Goal: Task Accomplishment & Management: Use online tool/utility

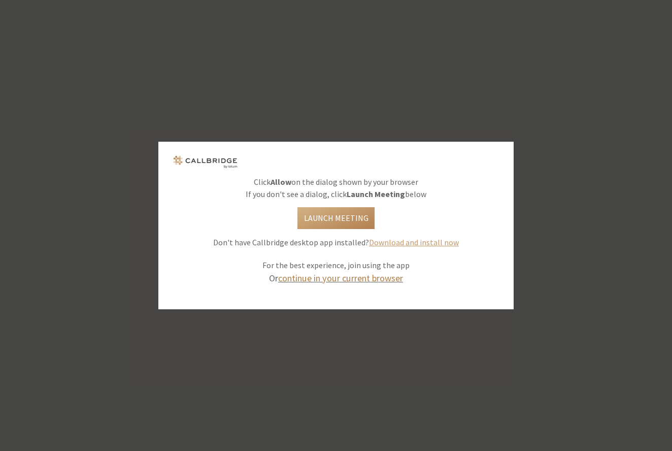
click at [353, 280] on link "continue in your current browser" at bounding box center [340, 278] width 125 height 12
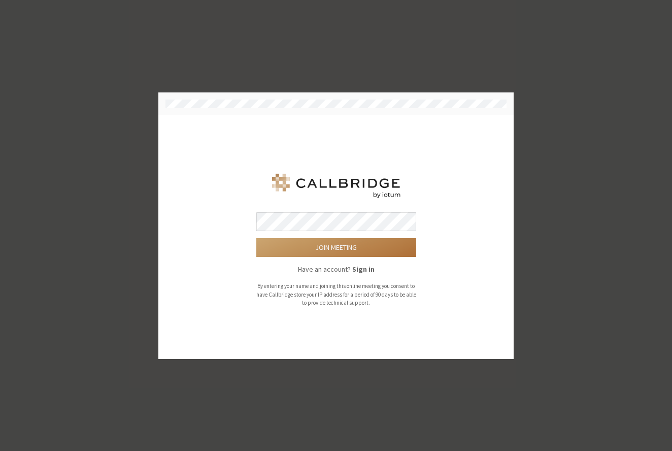
click at [349, 241] on button "Join meeting" at bounding box center [336, 247] width 160 height 19
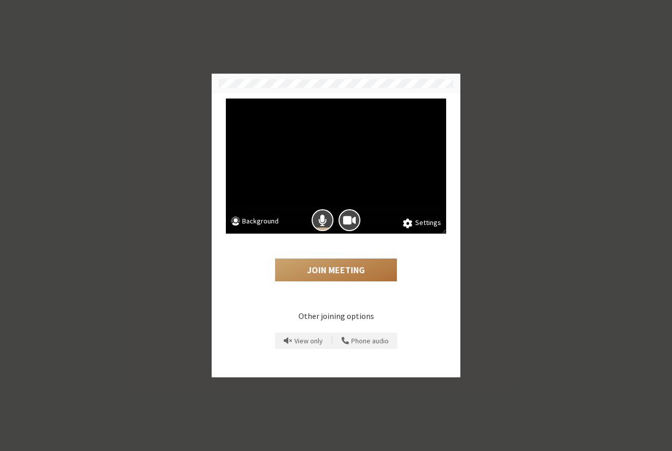
click at [333, 274] on button "Join Meeting" at bounding box center [336, 269] width 122 height 23
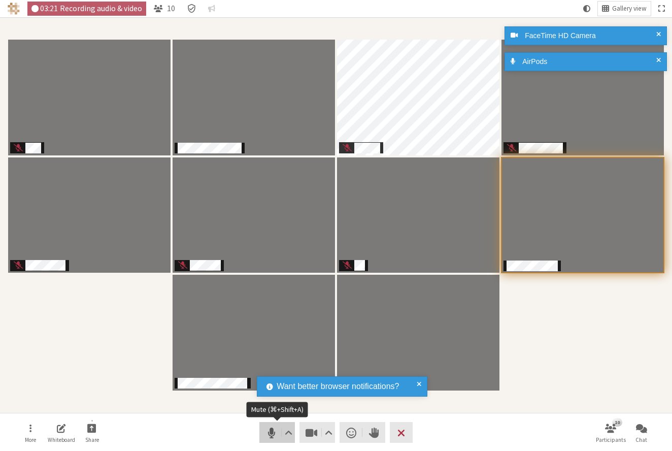
click at [269, 430] on span "Mute (⌘+Shift+A)" at bounding box center [272, 433] width 14 height 14
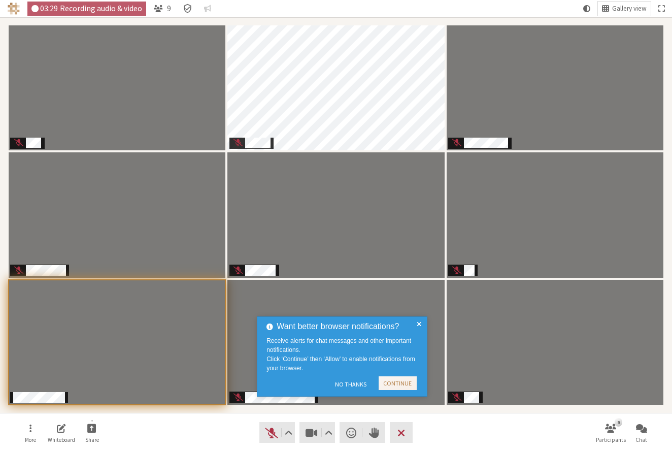
click at [418, 321] on span at bounding box center [419, 356] width 5 height 72
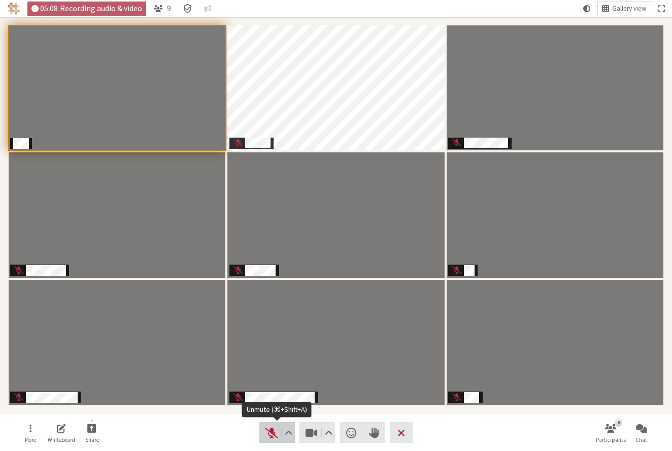
click at [270, 429] on span "Unmute (⌘+Shift+A)" at bounding box center [272, 433] width 14 height 14
click at [271, 431] on span "Mute (⌘+Shift+A)" at bounding box center [272, 433] width 14 height 14
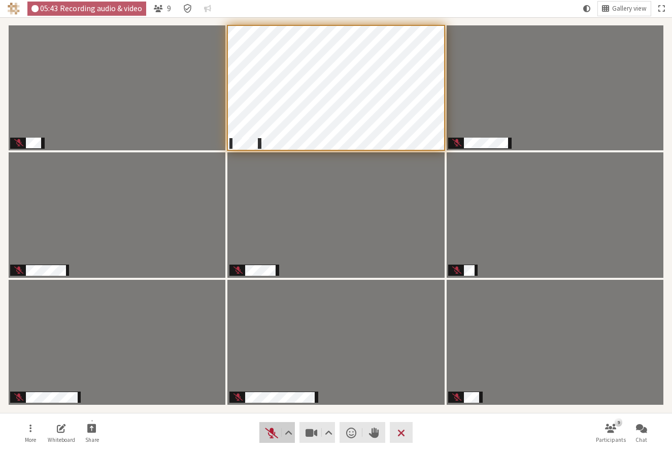
click at [272, 430] on span "Unmute (⌘+Shift+A)" at bounding box center [272, 433] width 14 height 14
click at [269, 431] on span "Mute (⌘+Shift+A)" at bounding box center [272, 433] width 14 height 14
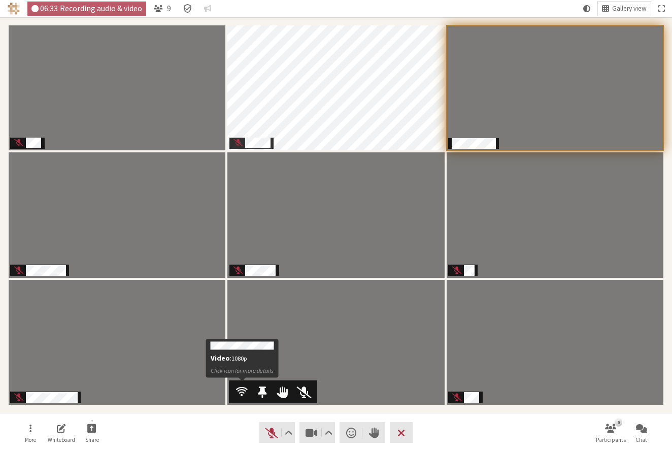
click at [240, 387] on span "Participants" at bounding box center [242, 391] width 12 height 13
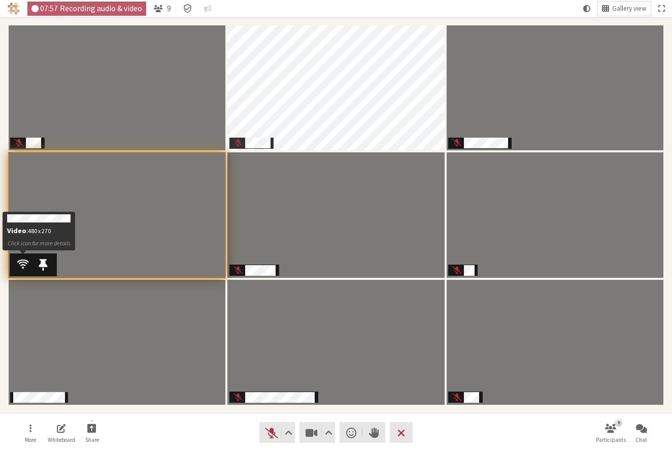
click at [23, 261] on span "Participants" at bounding box center [23, 263] width 12 height 13
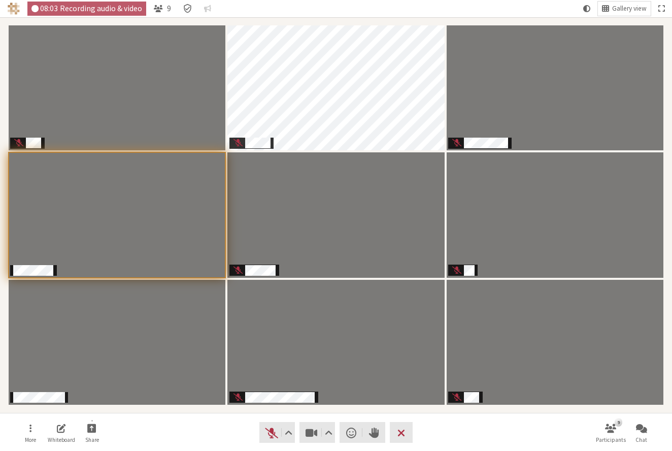
click at [203, 434] on nav "More Whiteboard Share Audio Video Send a reaction Raise hand Leave 9 Participan…" at bounding box center [336, 432] width 640 height 38
click at [269, 434] on span "Unmute (⌘+Shift+A)" at bounding box center [272, 433] width 14 height 14
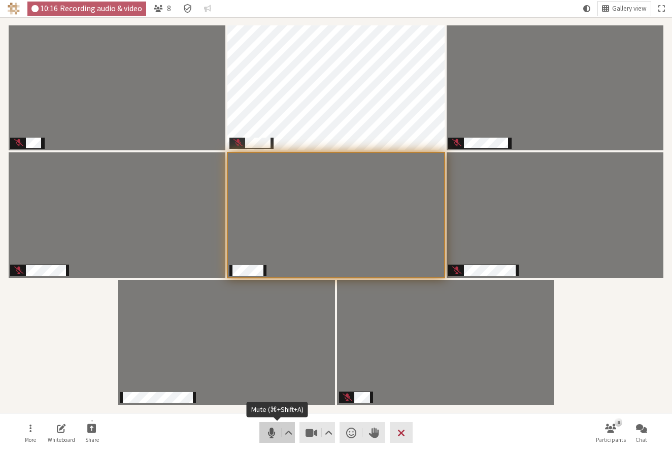
click at [273, 430] on span "Mute (⌘+Shift+A)" at bounding box center [272, 433] width 14 height 14
click at [273, 430] on span "Unmute (⌘+Shift+A)" at bounding box center [272, 433] width 14 height 14
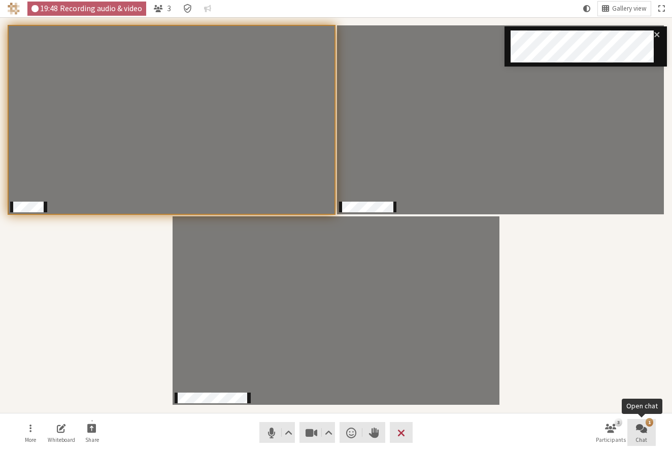
click at [641, 431] on span "Open chat" at bounding box center [641, 428] width 11 height 12
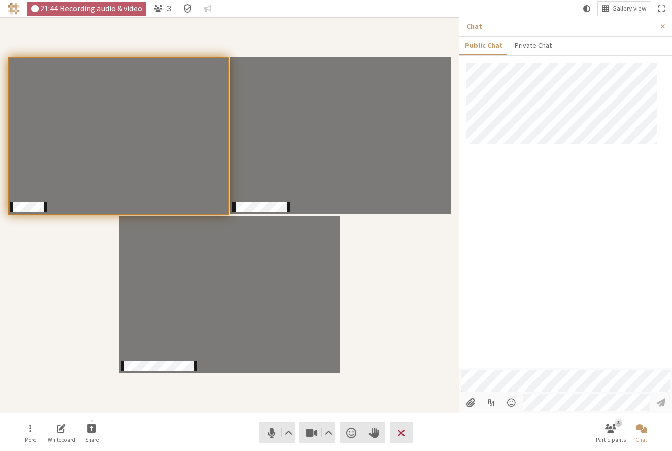
click at [424, 382] on div "Participants" at bounding box center [229, 214] width 445 height 381
click at [664, 29] on span "Close sidebar" at bounding box center [663, 27] width 5 height 8
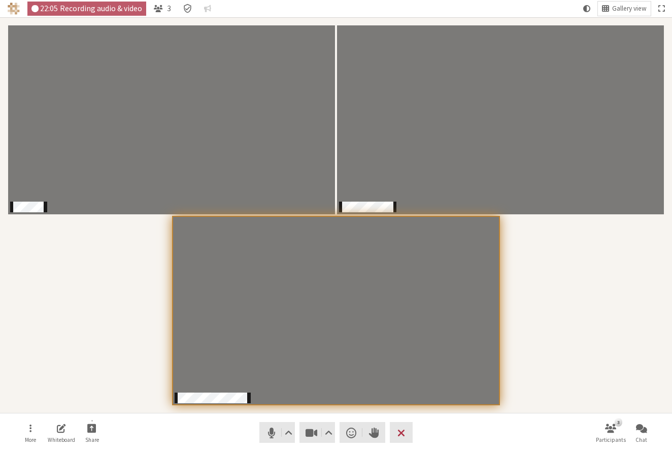
click at [538, 330] on div "Participants" at bounding box center [336, 214] width 658 height 381
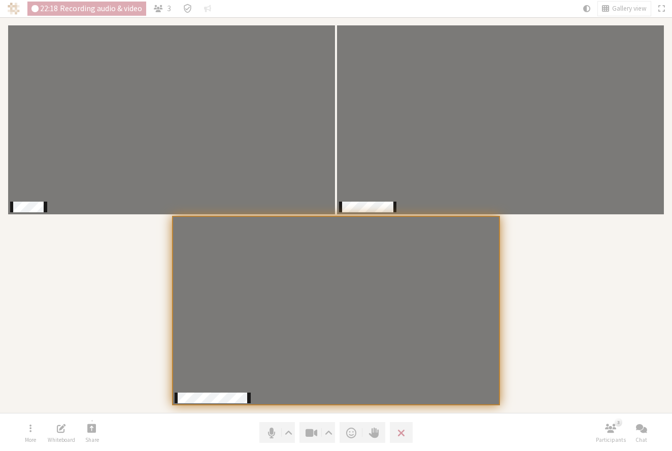
click at [538, 328] on div "Participants" at bounding box center [336, 214] width 658 height 381
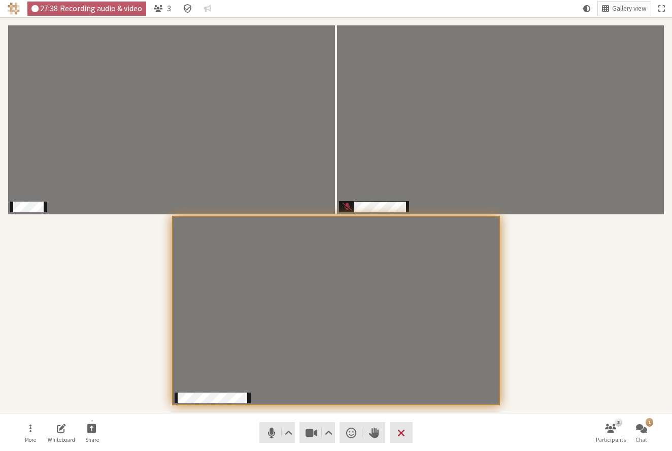
click at [518, 324] on div "Participants" at bounding box center [336, 214] width 658 height 381
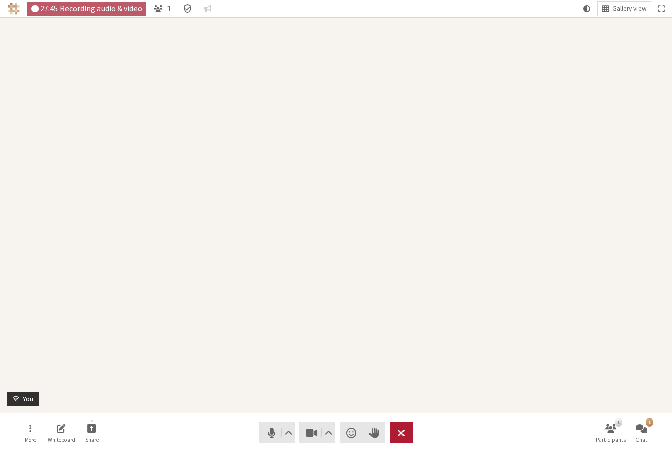
click at [401, 431] on span "Leave meeting" at bounding box center [402, 433] width 8 height 14
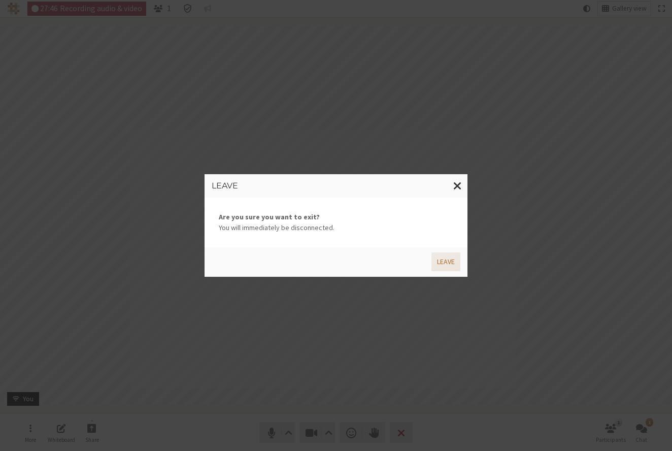
click at [451, 261] on button "Leave" at bounding box center [446, 261] width 29 height 19
